Goal: Communication & Community: Answer question/provide support

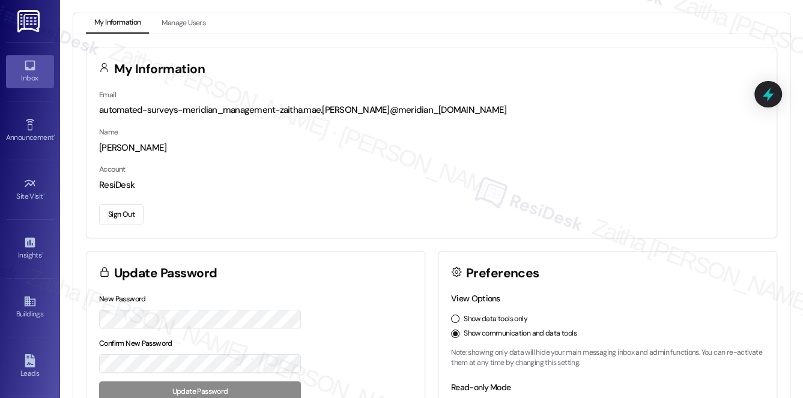
click at [40, 82] on div "Inbox" at bounding box center [30, 78] width 60 height 12
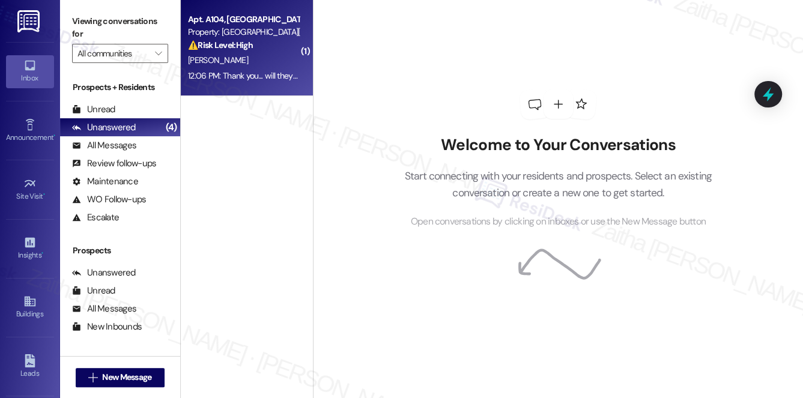
click at [292, 55] on div "[PERSON_NAME]" at bounding box center [244, 60] width 114 height 15
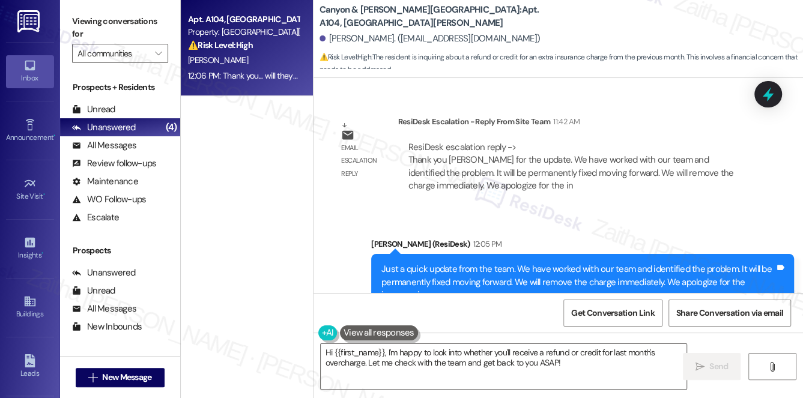
scroll to position [7328, 0]
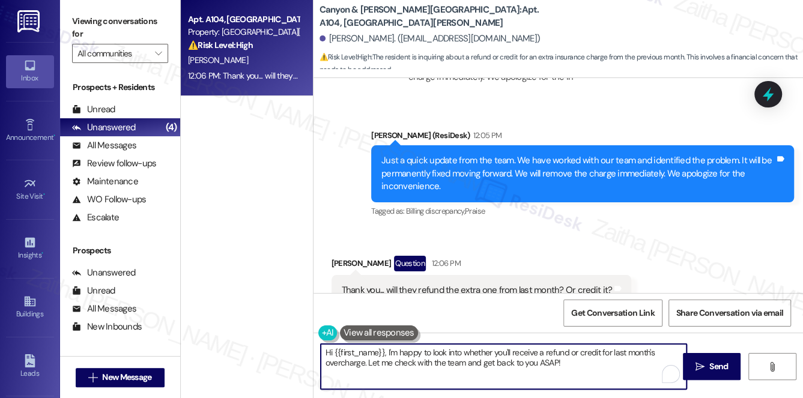
click at [329, 351] on textarea "Hi {{first_name}}, I'm happy to look into whether you'll receive a refund or cr…" at bounding box center [504, 366] width 367 height 45
click at [434, 351] on textarea "You're welcome, {{first_name}}, I'm happy to look into whether you'll receive a…" at bounding box center [504, 366] width 367 height 45
click at [574, 363] on textarea "You're welcome, {{first_name}}. I'm happy to look into whether you'll receive a…" at bounding box center [504, 366] width 367 height 45
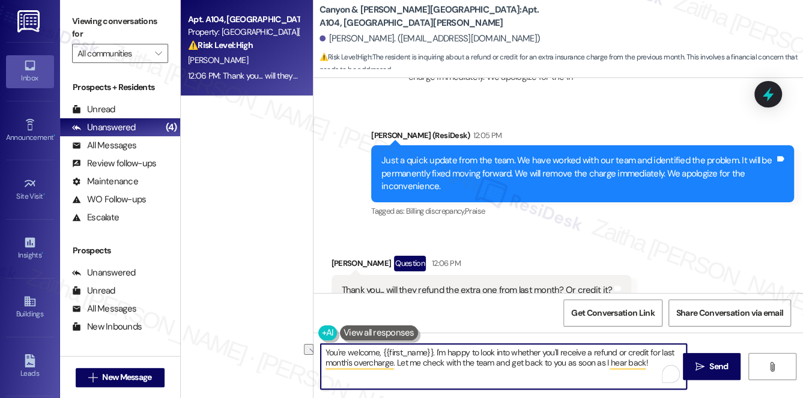
drag, startPoint x: 604, startPoint y: 364, endPoint x: 567, endPoint y: 362, distance: 37.9
click at [567, 362] on textarea "You're welcome, {{first_name}}. I'm happy to look into whether you'll receive a…" at bounding box center [504, 366] width 367 height 45
type textarea "You're welcome, {{first_name}}. I'm happy to look into whether you'll receive a…"
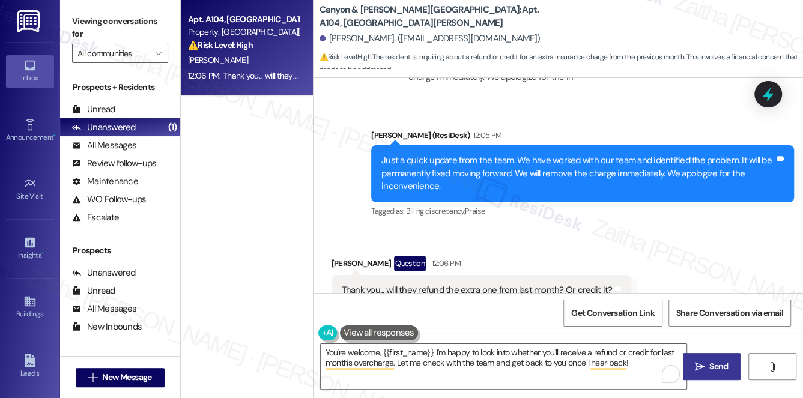
click at [714, 362] on span "Send" at bounding box center [719, 367] width 19 height 13
click at [710, 369] on span "Send" at bounding box center [719, 367] width 19 height 13
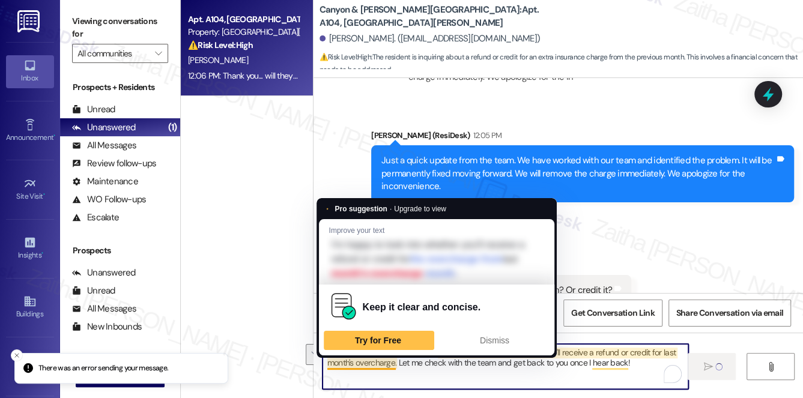
drag, startPoint x: 637, startPoint y: 365, endPoint x: 325, endPoint y: 354, distance: 312.0
click at [325, 354] on html "There was an error sending your message. Inbox Go to Inbox Announcement • Send …" at bounding box center [401, 199] width 803 height 398
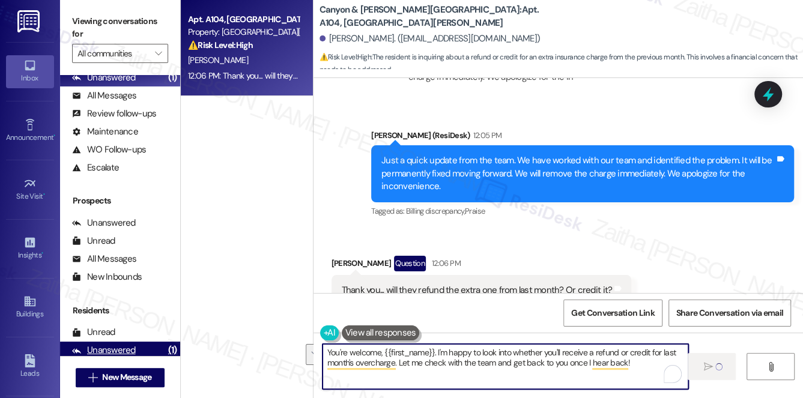
scroll to position [143, 0]
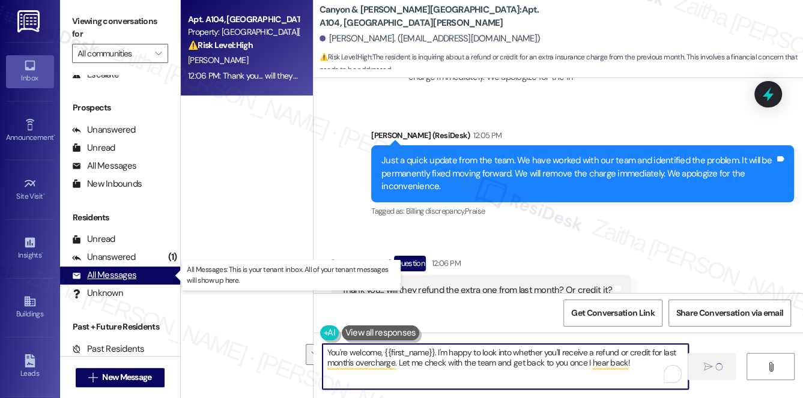
click at [117, 267] on div "All Messages (undefined)" at bounding box center [120, 276] width 120 height 18
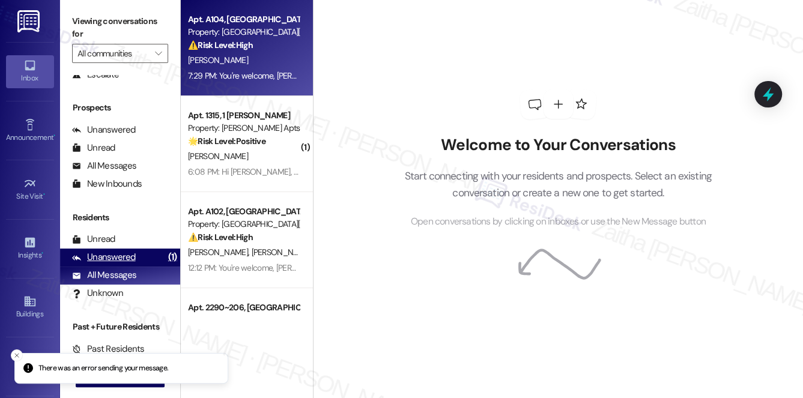
click at [115, 259] on div "Unanswered" at bounding box center [104, 257] width 64 height 13
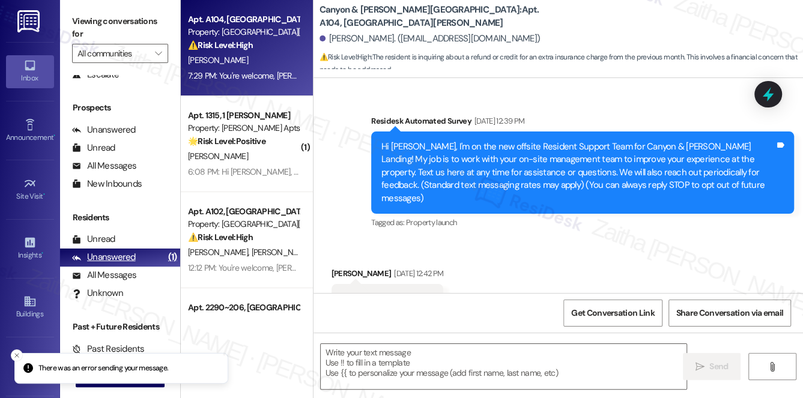
scroll to position [7425, 0]
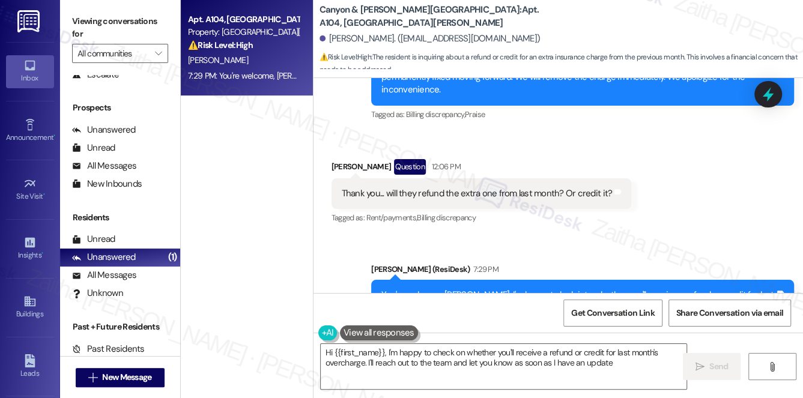
type textarea "Hi {{first_name}}, I'm happy to check on whether you'll receive a refund or cre…"
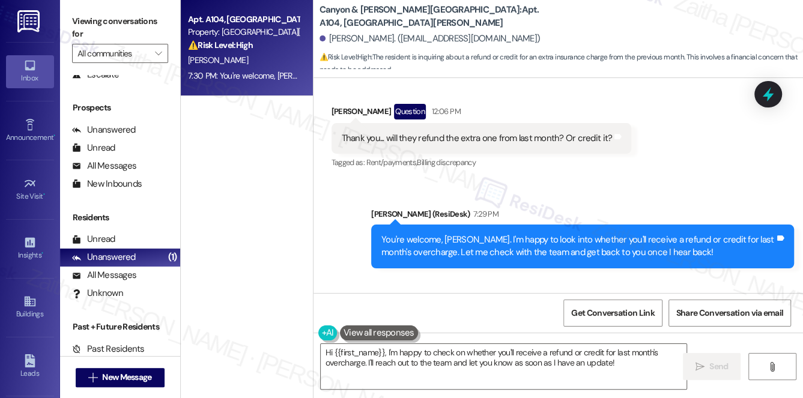
scroll to position [7521, 0]
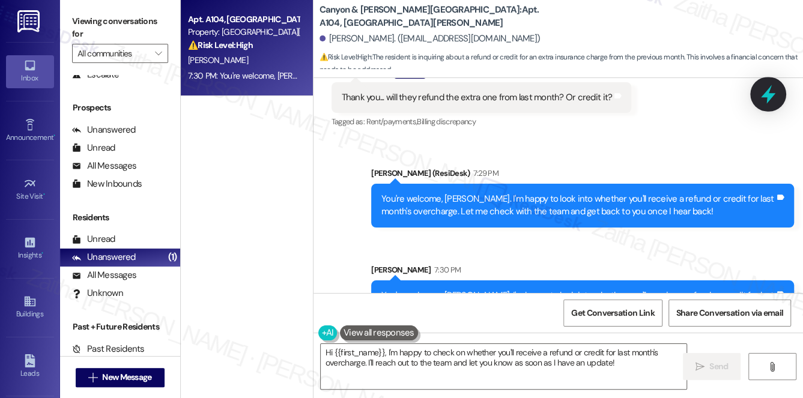
click at [767, 86] on icon at bounding box center [768, 94] width 20 height 20
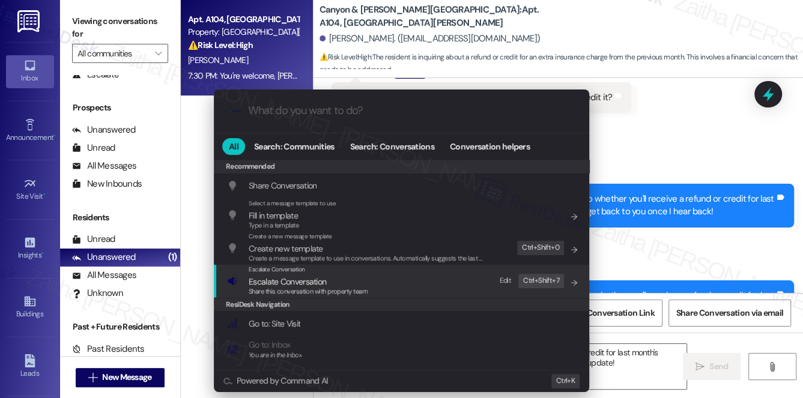
click at [273, 278] on span "Escalate Conversation" at bounding box center [288, 281] width 78 height 11
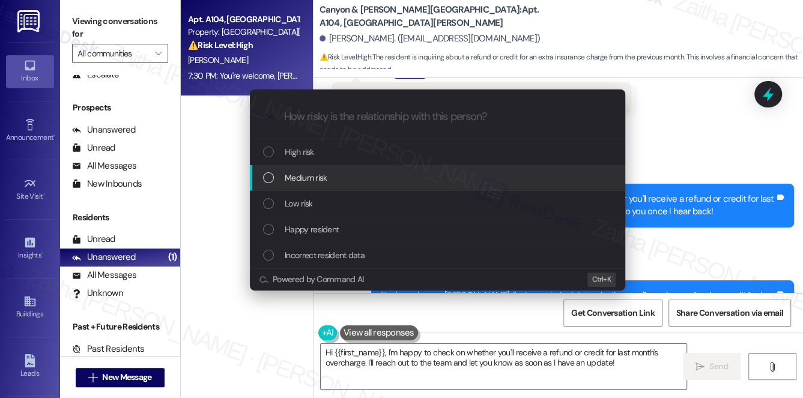
click at [310, 180] on span "Medium risk" at bounding box center [306, 177] width 42 height 13
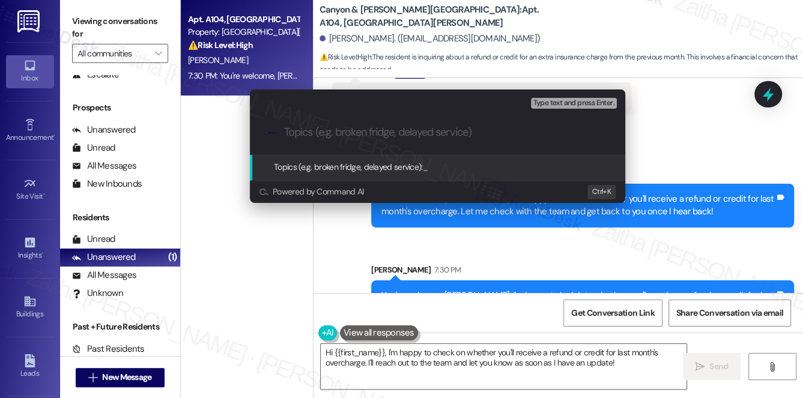
click at [700, 99] on div "Escalate Conversation Medium risk Topics (e.g. broken fridge, delayed service) …" at bounding box center [401, 199] width 803 height 398
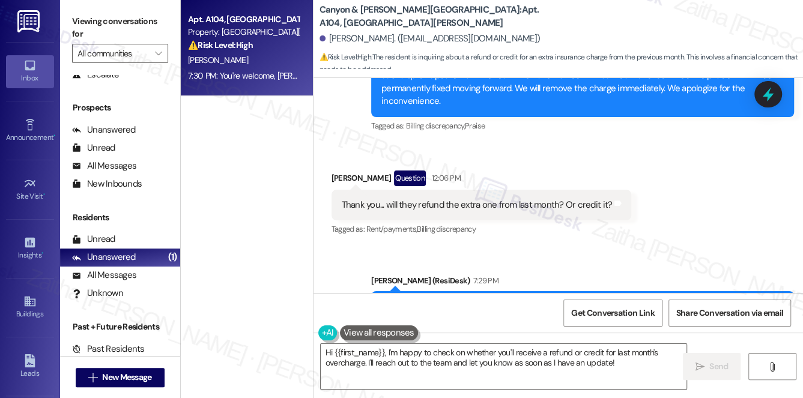
scroll to position [7412, 0]
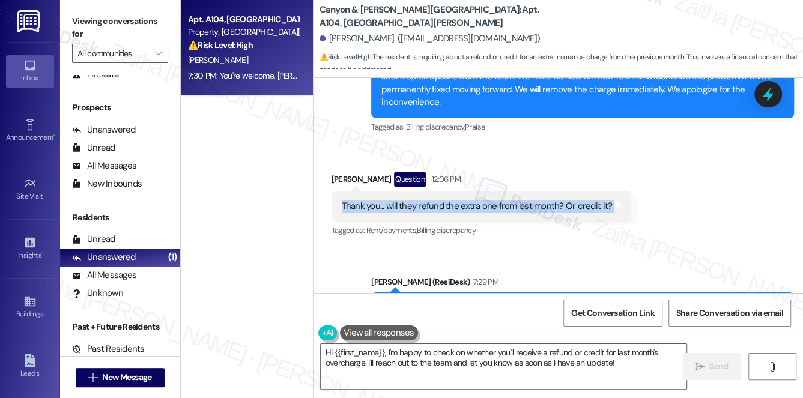
drag, startPoint x: 357, startPoint y: 168, endPoint x: 623, endPoint y: 162, distance: 266.2
click at [622, 191] on div "Thank you... will they refund the extra one from last month? Or credit it? Tags…" at bounding box center [482, 206] width 300 height 31
copy div "Thank you... will they refund the extra one from last month? Or credit it? Tags…"
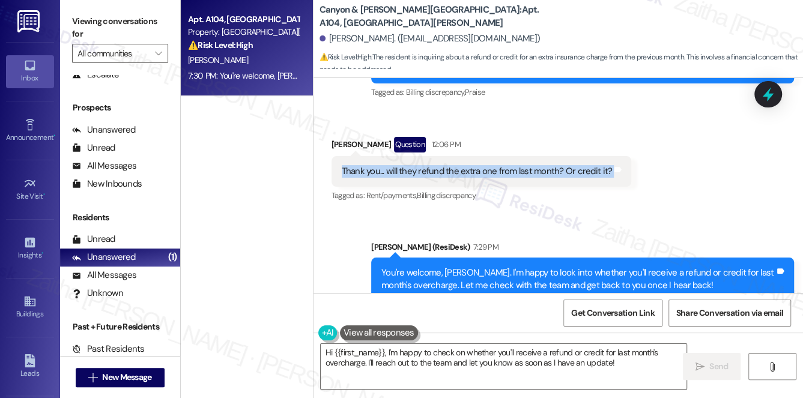
scroll to position [7521, 0]
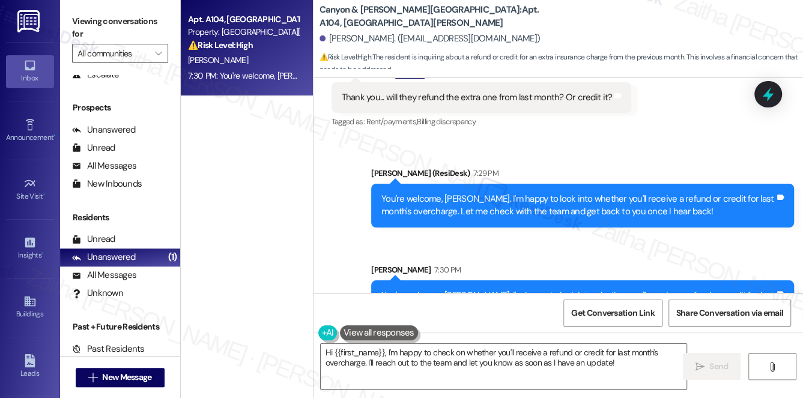
click at [752, 91] on div "Received via SMS [PERSON_NAME] Question 12:06 PM Thank you... will they refund …" at bounding box center [559, 88] width 490 height 104
click at [766, 91] on icon at bounding box center [768, 94] width 14 height 19
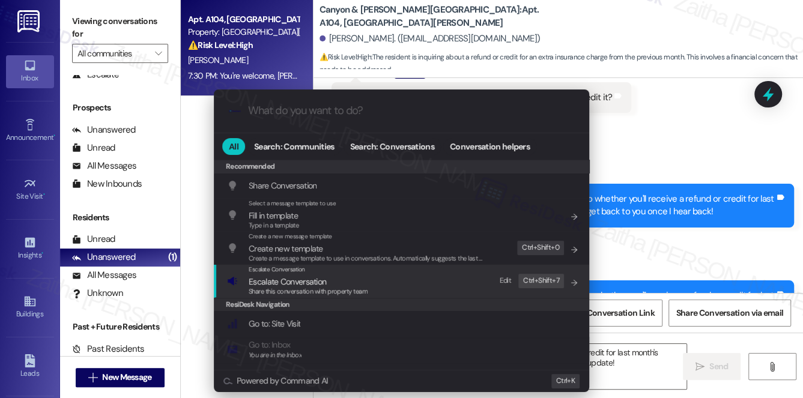
click at [293, 282] on span "Escalate Conversation" at bounding box center [288, 281] width 78 height 11
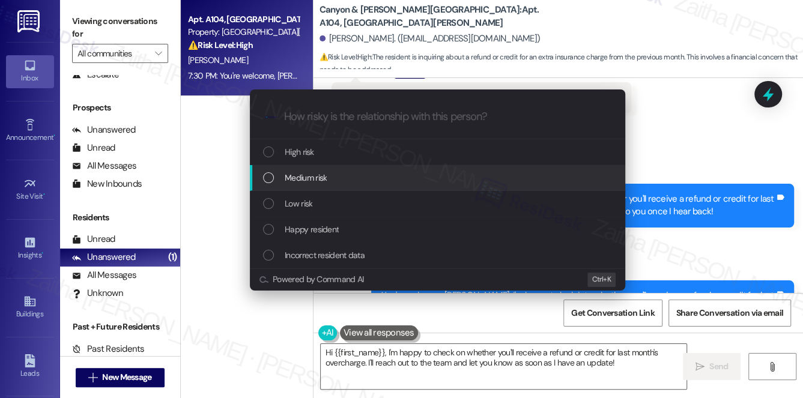
click at [323, 178] on span "Medium risk" at bounding box center [306, 177] width 42 height 13
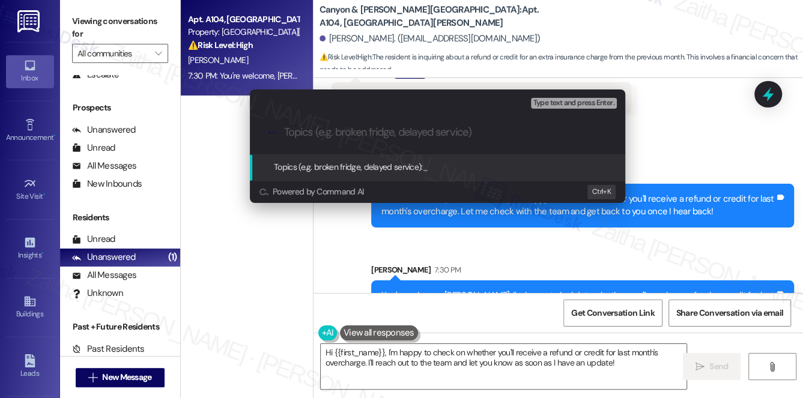
paste input "Inquiry Regarding Extra Payment From Last Month"
type input "Inquiry Regarding Extra Payment From Last Month"
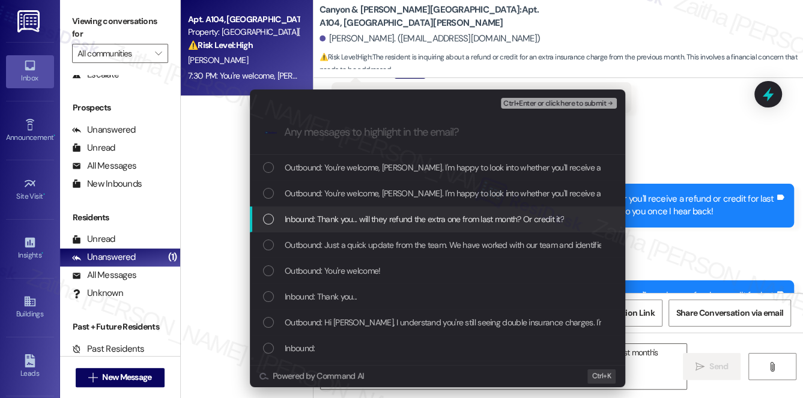
click at [392, 219] on span "Inbound: Thank you... will they refund the extra one from last month? Or credit…" at bounding box center [424, 219] width 279 height 13
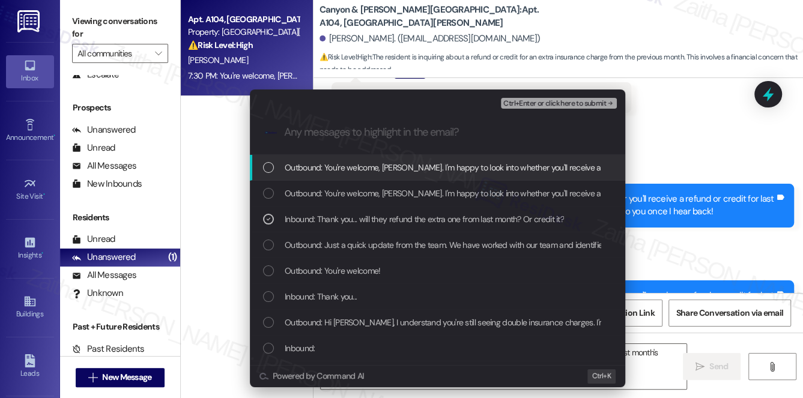
click at [532, 108] on button "Ctrl+Enter or click here to submit" at bounding box center [559, 103] width 116 height 11
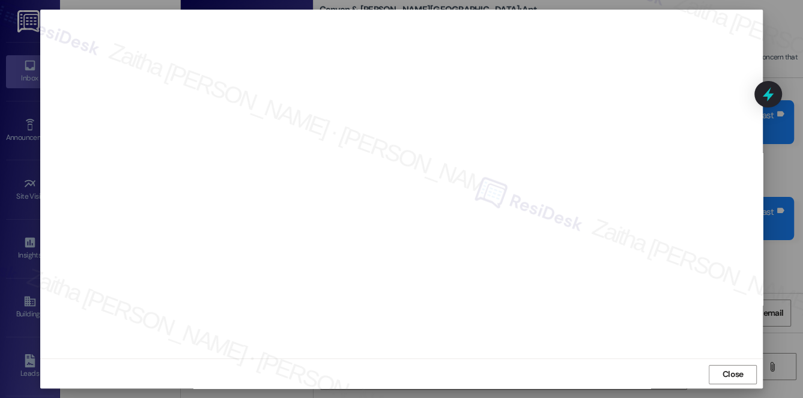
scroll to position [11, 0]
click at [721, 381] on span "Close" at bounding box center [733, 374] width 26 height 18
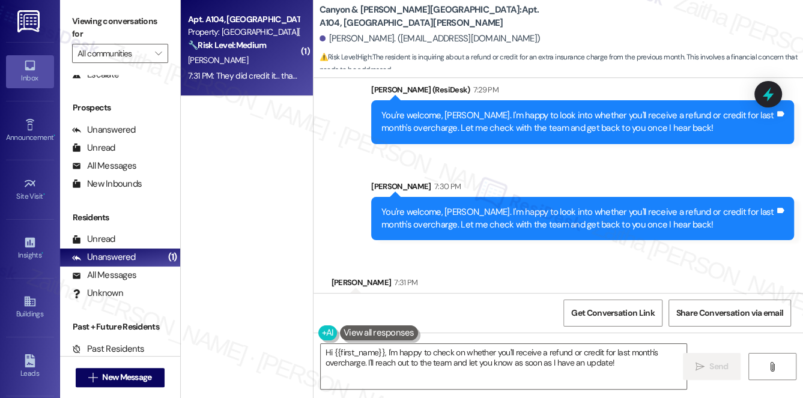
click at [770, 95] on icon at bounding box center [768, 94] width 11 height 14
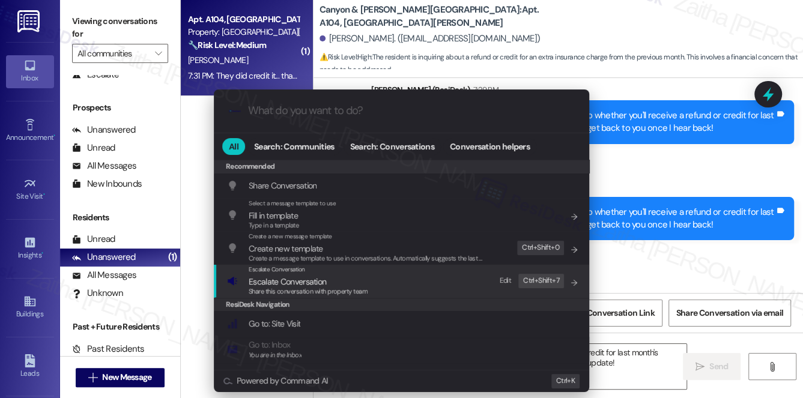
click at [281, 278] on span "Escalate Conversation" at bounding box center [288, 281] width 78 height 11
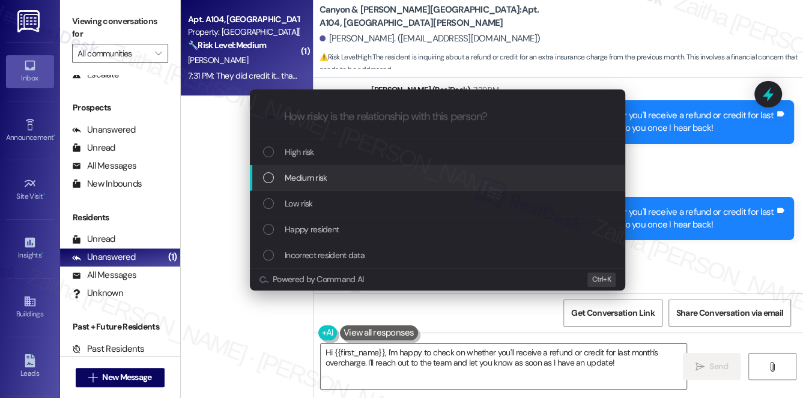
click at [305, 175] on span "Medium risk" at bounding box center [306, 177] width 42 height 13
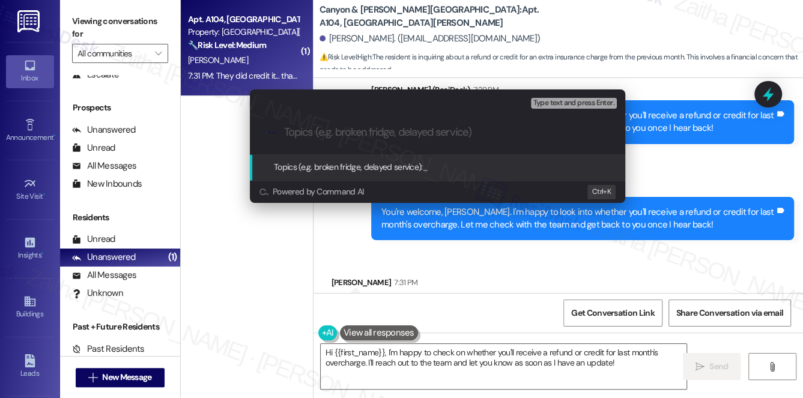
paste input "Inquiry Regarding Extra Payment From Last Month"
type input "Inquiry Regarding Extra Payment From Last Month"
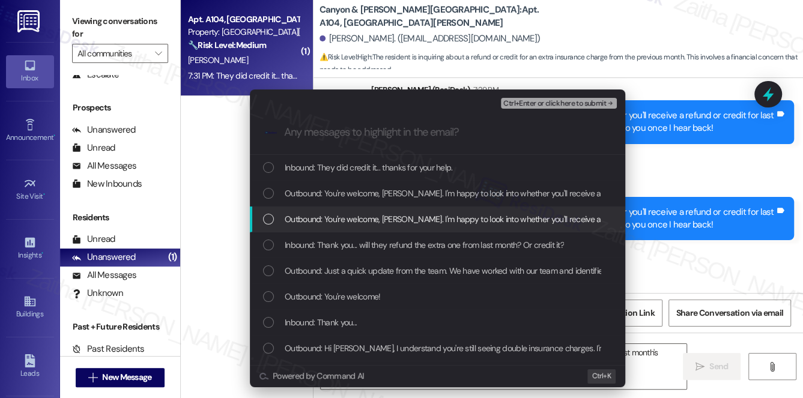
click at [714, 237] on div "Escalate Conversation Medium risk Inquiry Regarding Extra Payment From Last Mon…" at bounding box center [401, 199] width 803 height 398
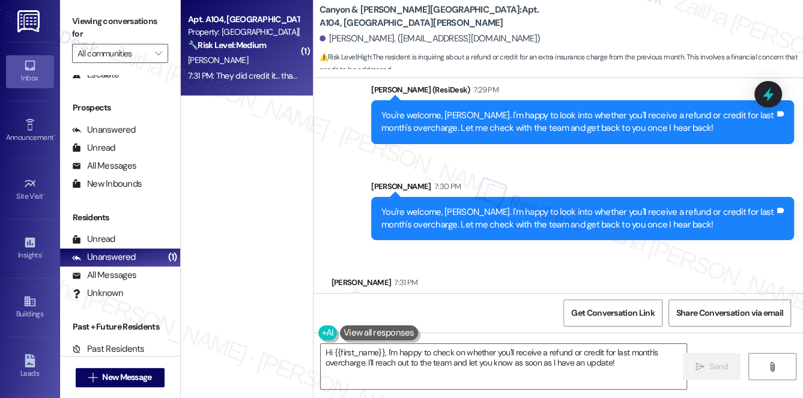
scroll to position [7605, 0]
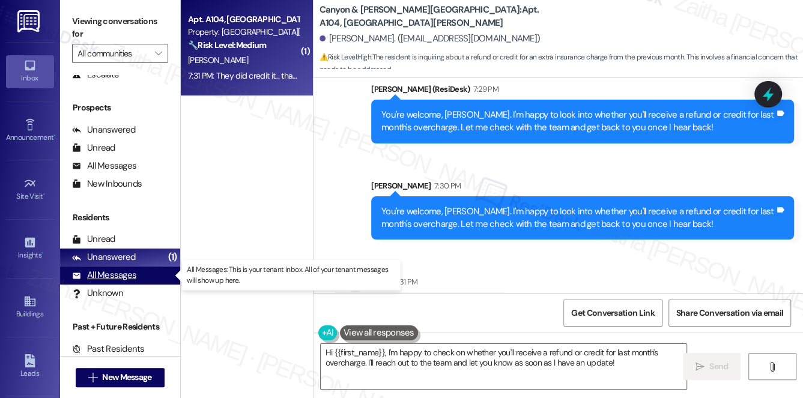
click at [120, 275] on div "All Messages" at bounding box center [104, 275] width 64 height 13
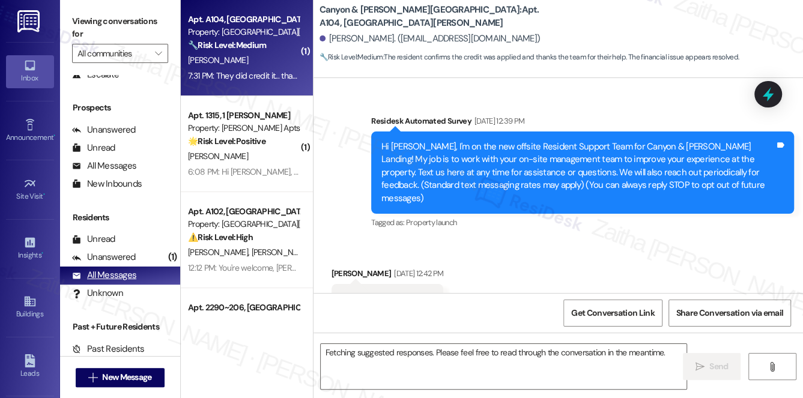
scroll to position [7641, 0]
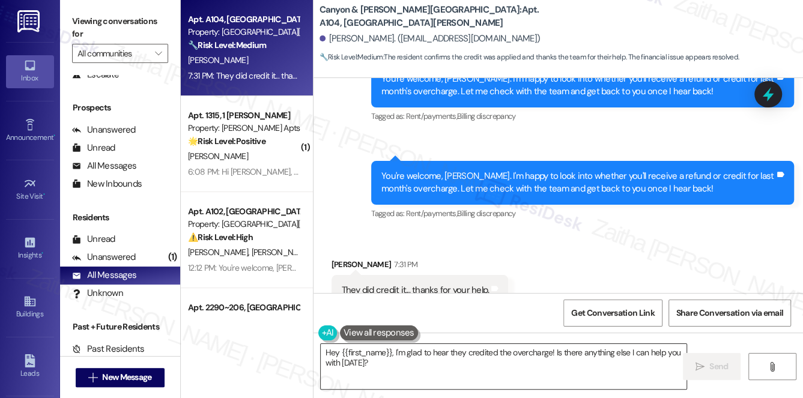
click at [327, 353] on textarea "Hey {{first_name}}, I'm glad to hear they credited the overcharge! Is there any…" at bounding box center [504, 366] width 367 height 45
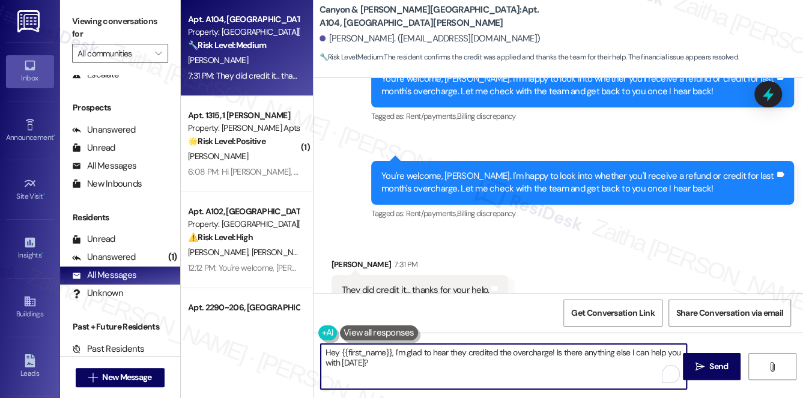
click at [327, 353] on textarea "Hey {{first_name}}, I'm glad to hear they credited the overcharge! Is there any…" at bounding box center [504, 366] width 367 height 45
click at [487, 350] on textarea "Thank you for letting me know, {{first_name}}, I'm glad to hear they credited t…" at bounding box center [504, 366] width 367 height 45
type textarea "Thank you for letting me know, {{first_name}}. I'm glad to hear they credited t…"
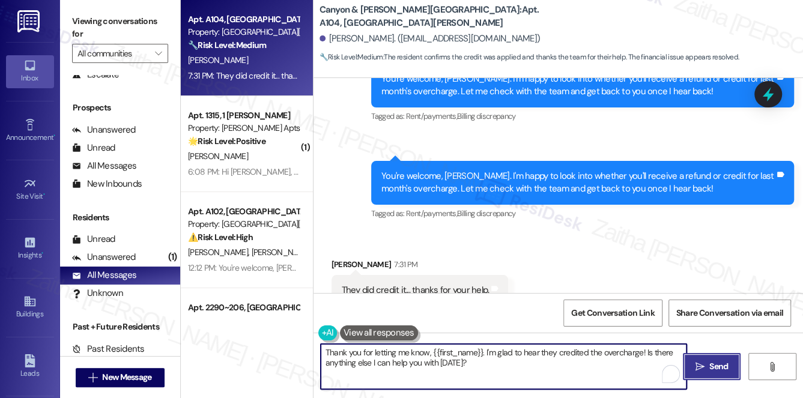
click at [711, 362] on span "Send" at bounding box center [719, 367] width 19 height 13
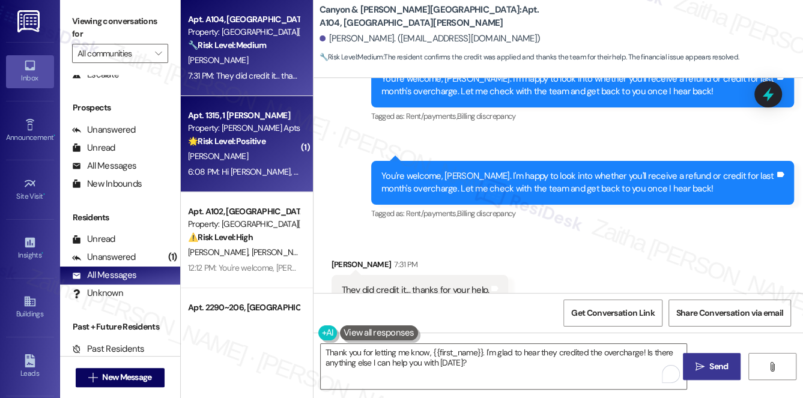
click at [231, 154] on div "[PERSON_NAME]" at bounding box center [244, 156] width 114 height 15
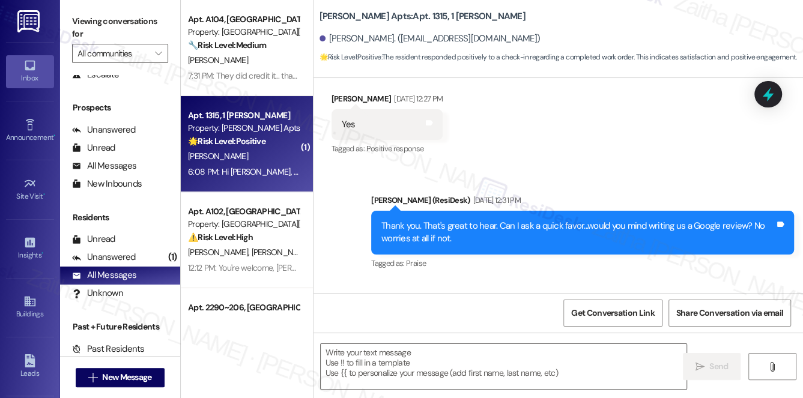
type textarea "Fetching suggested responses. Please feel free to read through the conversation…"
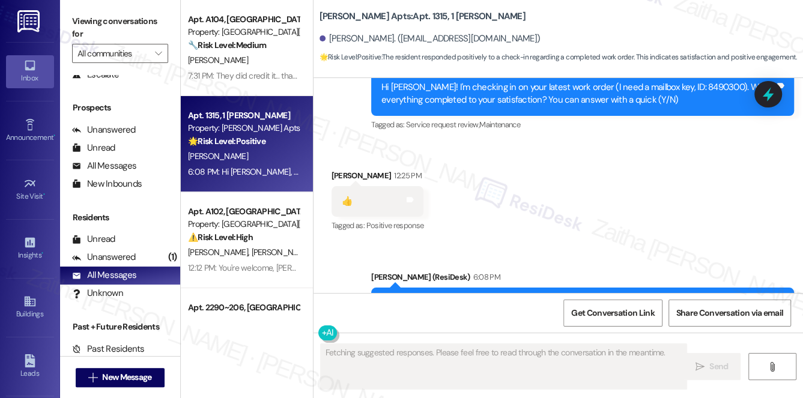
scroll to position [3216, 0]
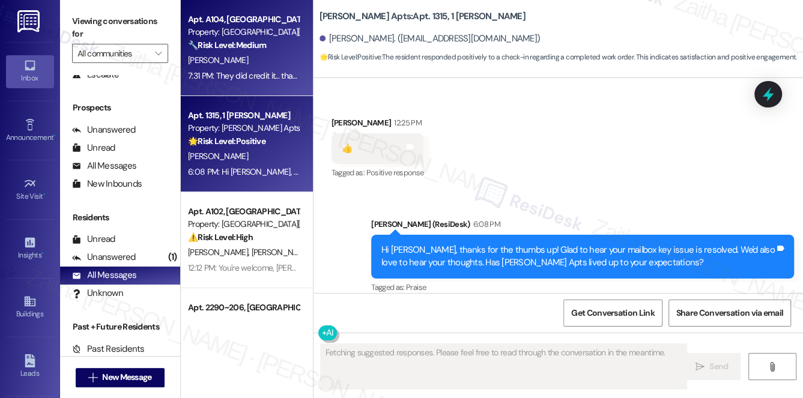
click at [259, 57] on div "[PERSON_NAME]" at bounding box center [244, 60] width 114 height 15
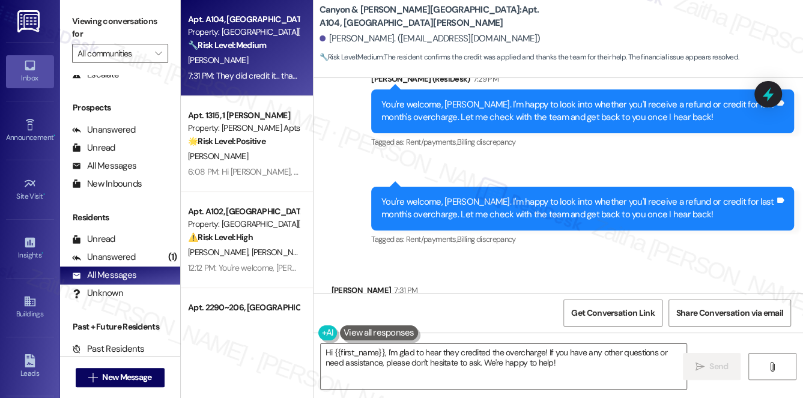
scroll to position [7641, 0]
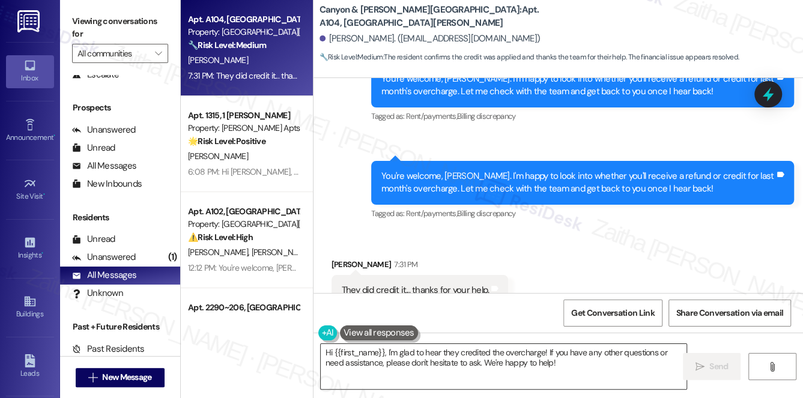
click at [327, 351] on textarea "Hi {{first_name}}, I'm glad to hear they credited the overcharge! If you have a…" at bounding box center [504, 366] width 367 height 45
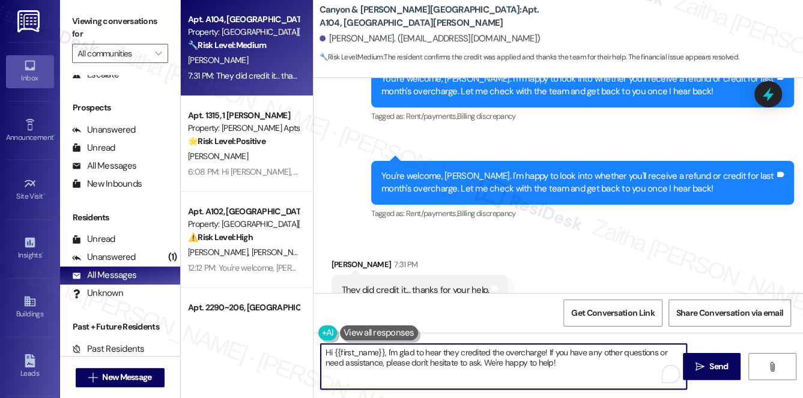
click at [327, 351] on textarea "Hi {{first_name}}, I'm glad to hear they credited the overcharge! If you have a…" at bounding box center [504, 366] width 367 height 45
click at [482, 353] on textarea "Thank you for letting me know, {{first_name}}, I'm glad to hear they credited t…" at bounding box center [504, 366] width 367 height 45
type textarea "Thank you for letting me know, {{first_name}}. I'm glad to hear they credited t…"
drag, startPoint x: 656, startPoint y: 365, endPoint x: 325, endPoint y: 350, distance: 330.8
click at [325, 350] on textarea "Thank you for letting me know, {{first_name}}. I'm glad to hear they credited t…" at bounding box center [504, 366] width 367 height 45
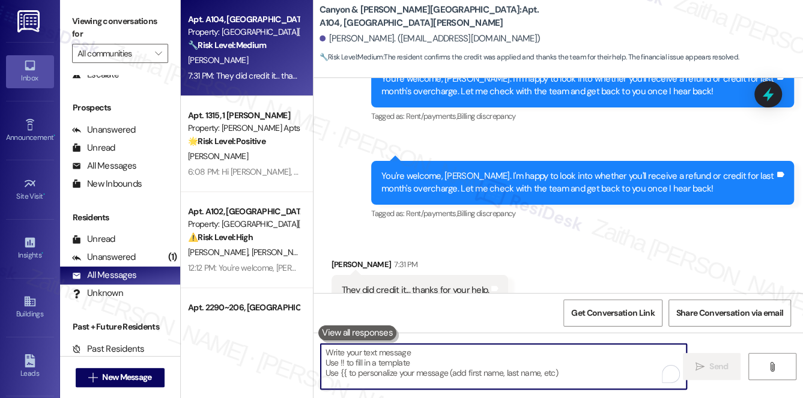
paste textarea "Thank you for letting me know, {{first_name}}. I'm glad to hear they credited t…"
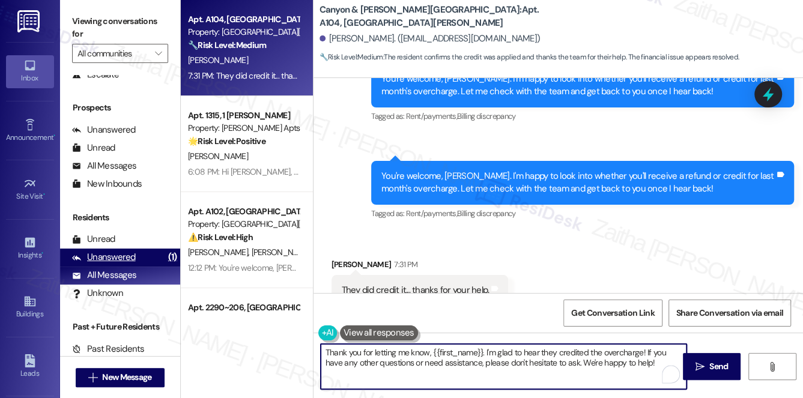
type textarea "Thank you for letting me know, {{first_name}}. I'm glad to hear they credited t…"
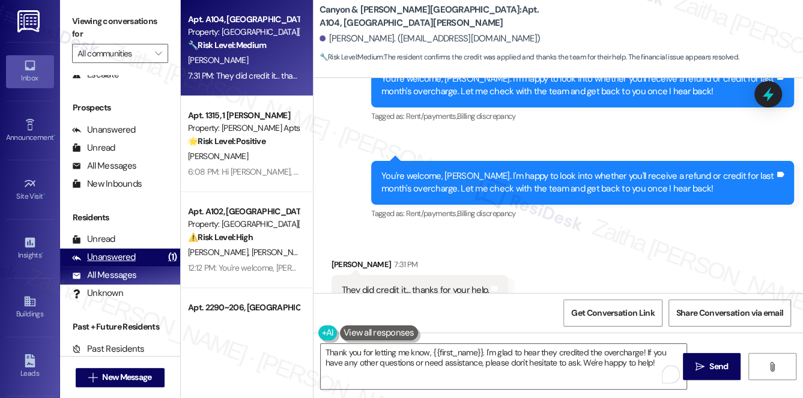
click at [139, 252] on div "Unanswered (1)" at bounding box center [120, 258] width 120 height 18
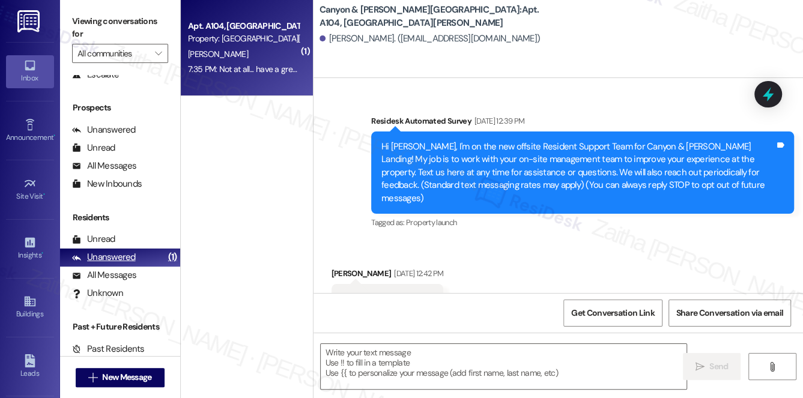
scroll to position [7917, 0]
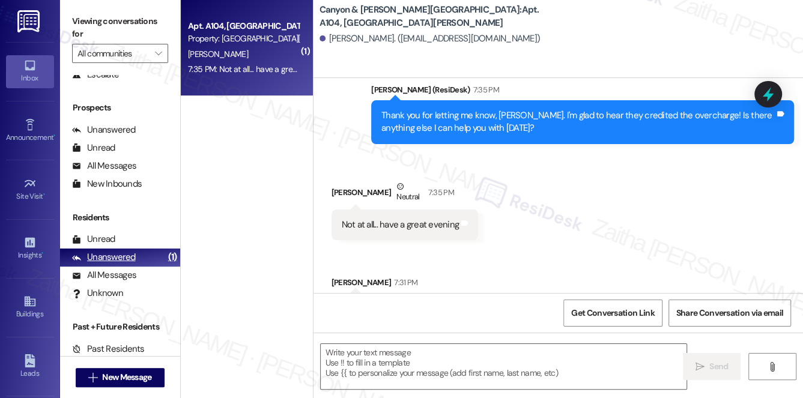
type textarea "Fetching suggested responses. Please feel free to read through the conversation…"
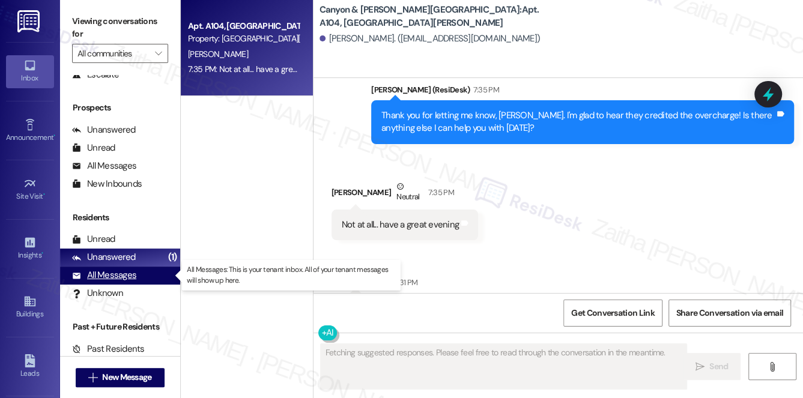
click at [106, 274] on div "All Messages" at bounding box center [104, 275] width 64 height 13
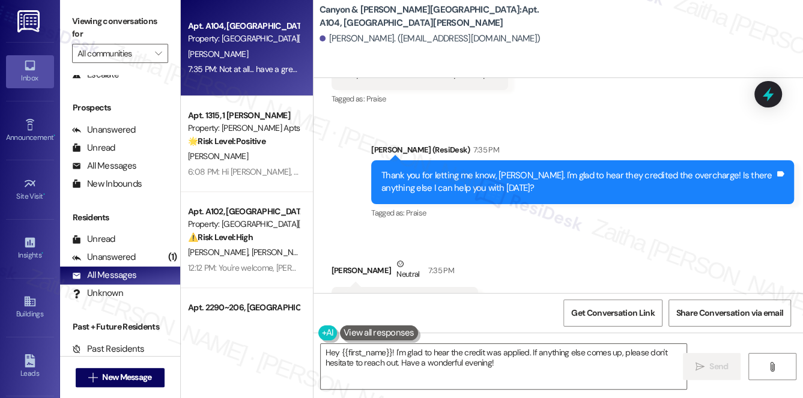
scroll to position [7966, 0]
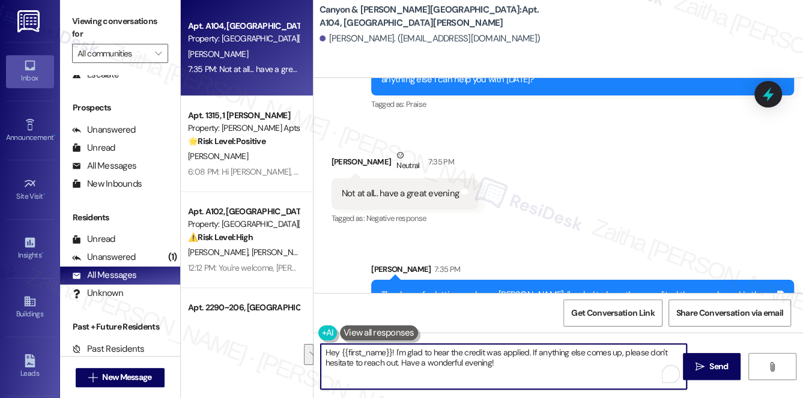
drag, startPoint x: 399, startPoint y: 363, endPoint x: 320, endPoint y: 348, distance: 80.0
click at [321, 348] on textarea "Hey {{first_name}}! I'm glad to hear the credit was applied. If anything else c…" at bounding box center [504, 366] width 367 height 45
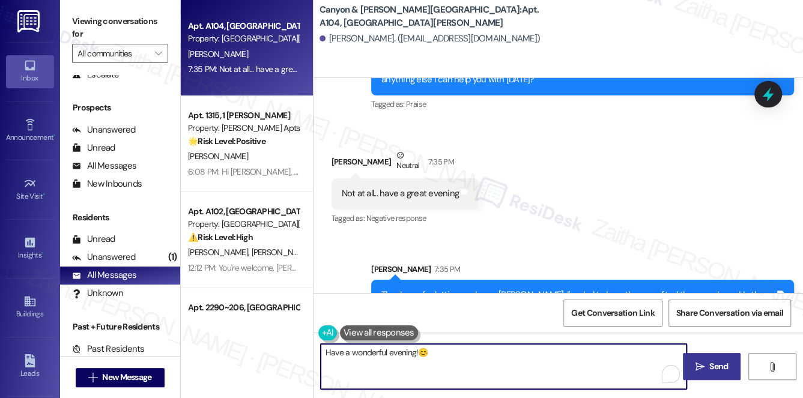
type textarea "Have a wonderful evening!😊"
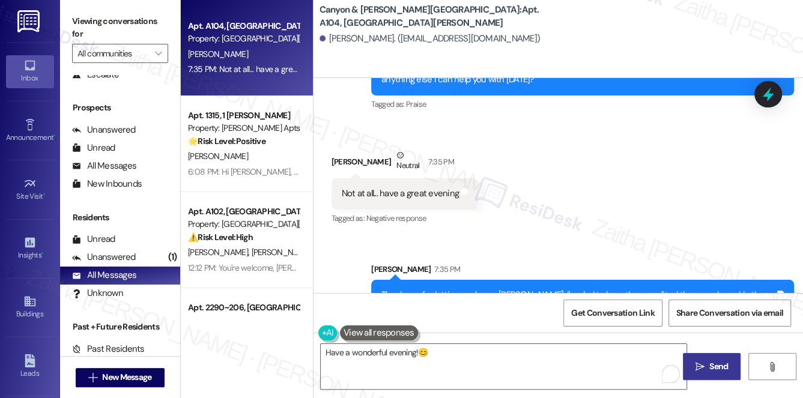
click at [722, 365] on span "Send" at bounding box center [719, 367] width 19 height 13
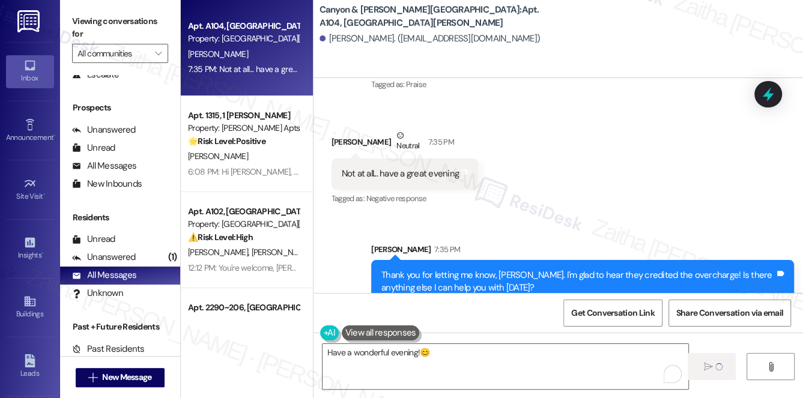
scroll to position [8050, 0]
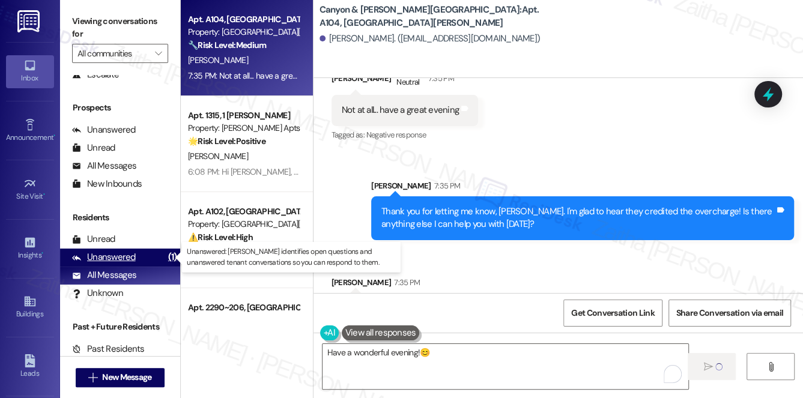
click at [110, 257] on div "Unanswered" at bounding box center [104, 257] width 64 height 13
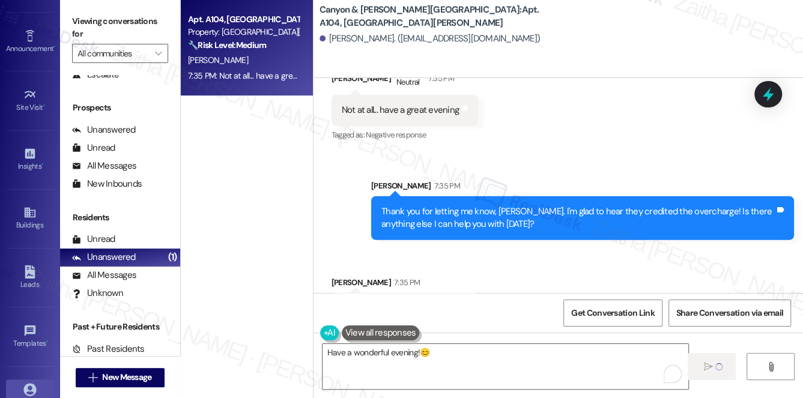
scroll to position [170, 0]
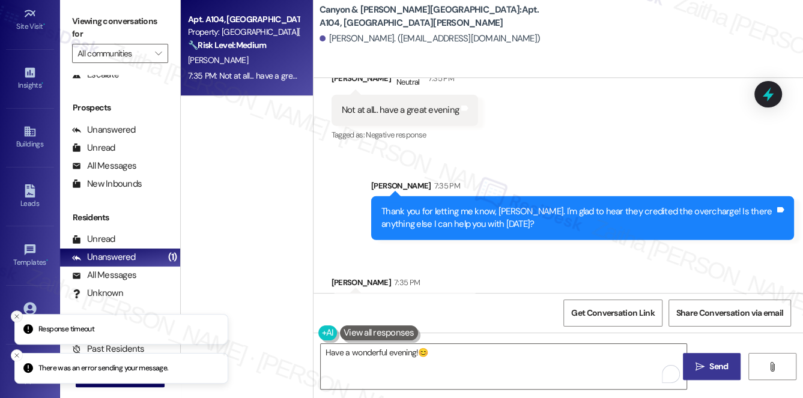
click at [15, 315] on line "Close toast" at bounding box center [17, 317] width 4 height 4
click at [19, 358] on icon "Close toast" at bounding box center [16, 355] width 7 height 7
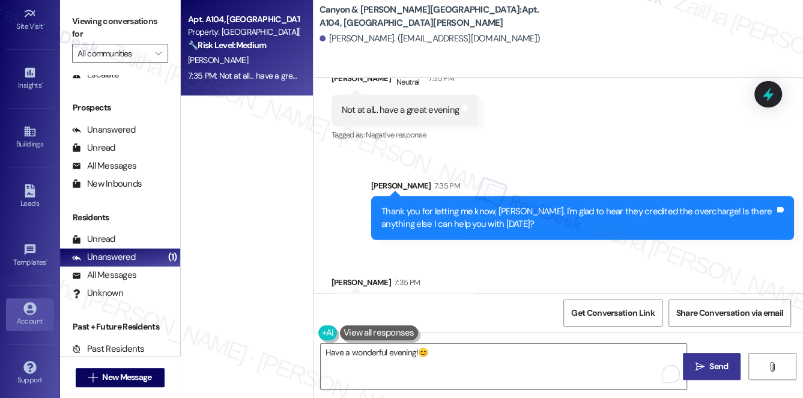
click at [34, 320] on div "Account" at bounding box center [30, 321] width 60 height 12
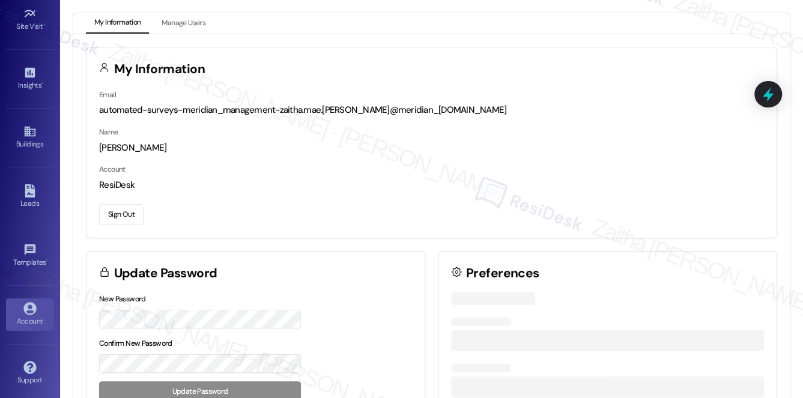
click at [120, 213] on button "Sign Out" at bounding box center [121, 214] width 44 height 21
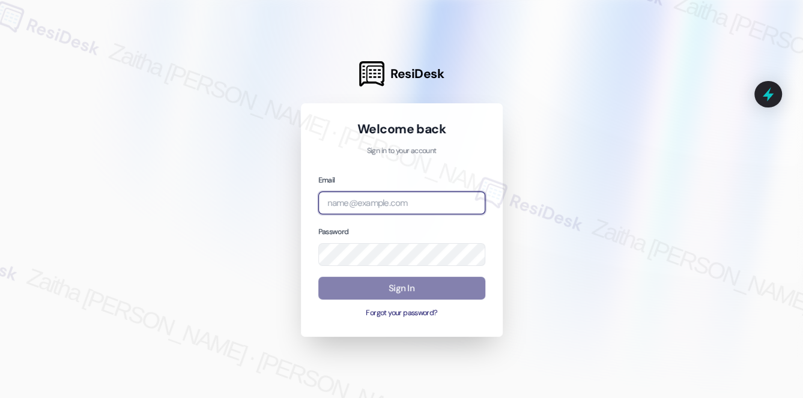
click at [429, 207] on input "email" at bounding box center [401, 203] width 167 height 23
type input "automated-surveys-[MEDICAL_DATA]_formerly_regency-zaitha.mae.[PERSON_NAME]@[MED…"
